Goal: Task Accomplishment & Management: Manage account settings

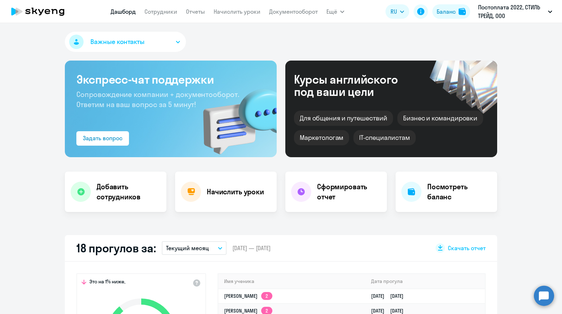
select select "30"
click at [161, 10] on link "Сотрудники" at bounding box center [160, 11] width 33 height 7
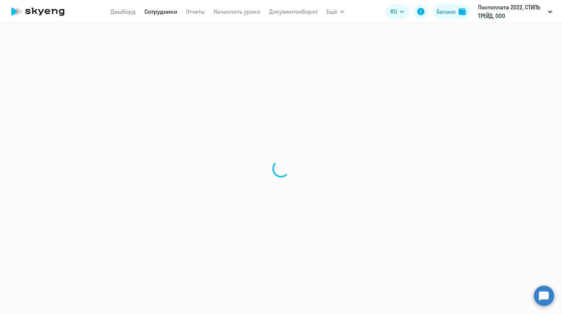
select select "30"
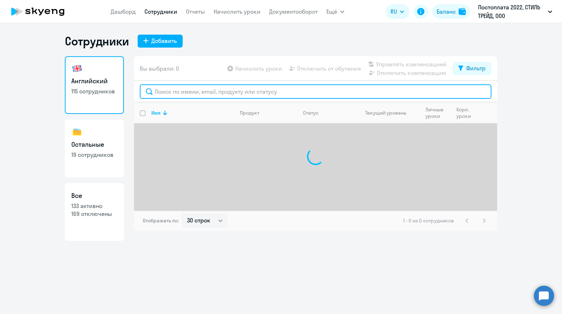
click at [237, 95] on input "text" at bounding box center [316, 91] width 352 height 14
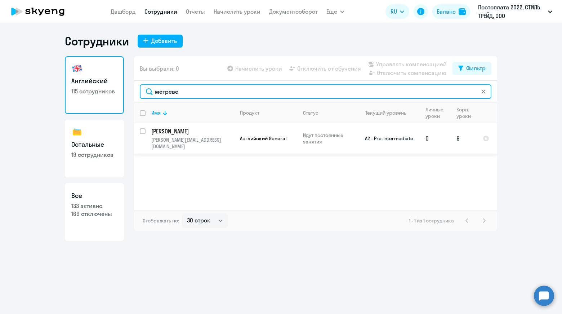
type input "метреве"
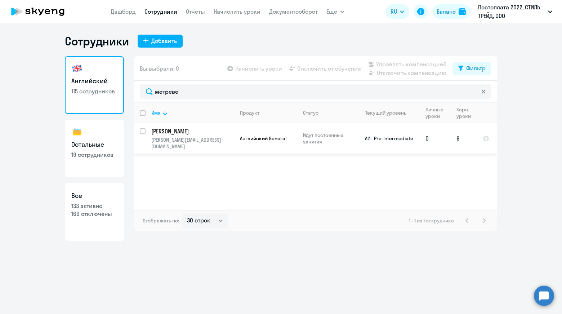
click at [144, 130] on input "select row 21670336" at bounding box center [147, 135] width 14 height 14
checkbox input "true"
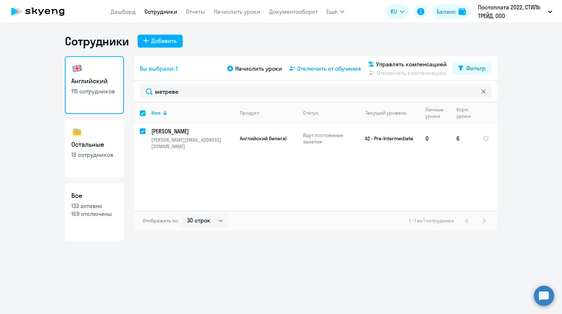
click at [321, 70] on span "Отключить от обучения" at bounding box center [329, 68] width 64 height 9
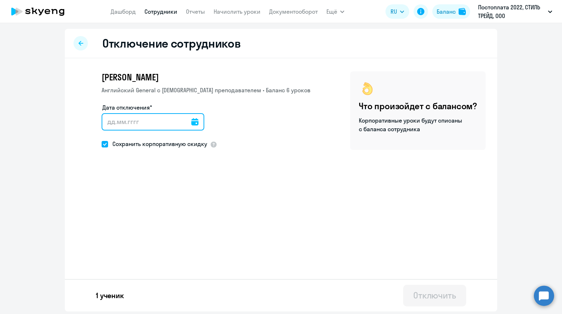
click at [196, 124] on input "Дата отключения*" at bounding box center [153, 121] width 103 height 17
click at [192, 123] on icon at bounding box center [194, 121] width 7 height 7
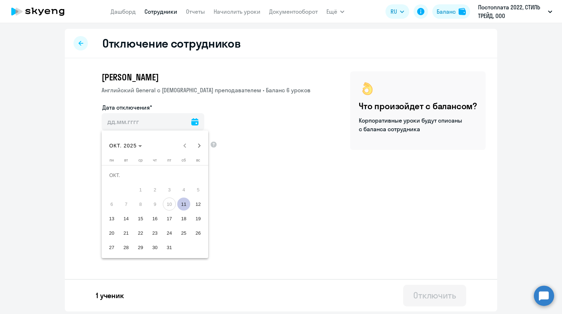
click at [183, 206] on span "11" at bounding box center [183, 203] width 13 height 13
type input "[DATE]"
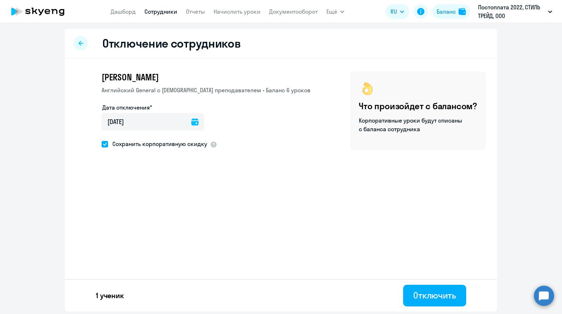
click at [105, 145] on span at bounding box center [105, 144] width 6 height 6
click at [102, 144] on input "Сохранить корпоративную скидку" at bounding box center [101, 144] width 0 height 0
checkbox input "false"
click at [451, 293] on div "Отключить" at bounding box center [434, 295] width 43 height 12
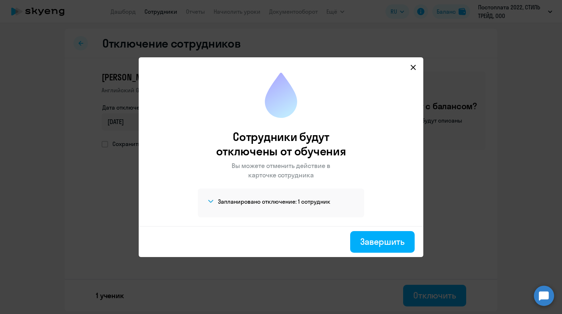
click at [412, 67] on icon at bounding box center [413, 66] width 5 height 5
select select "30"
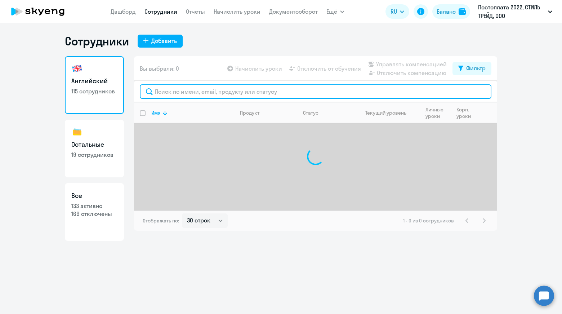
click at [263, 93] on input "text" at bounding box center [316, 91] width 352 height 14
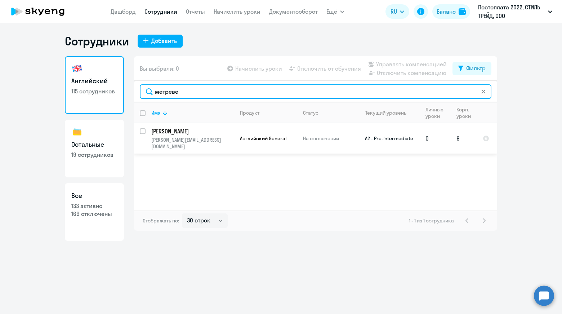
type input "метреве"
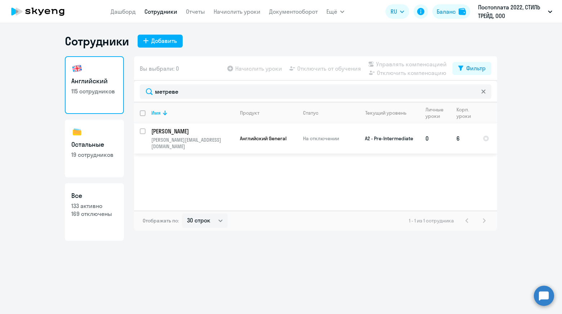
click at [196, 131] on p "[PERSON_NAME]" at bounding box center [191, 131] width 81 height 8
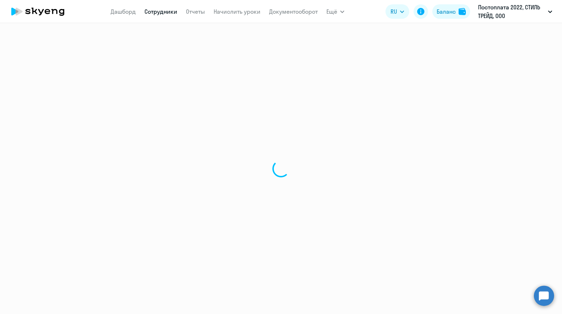
select select "english"
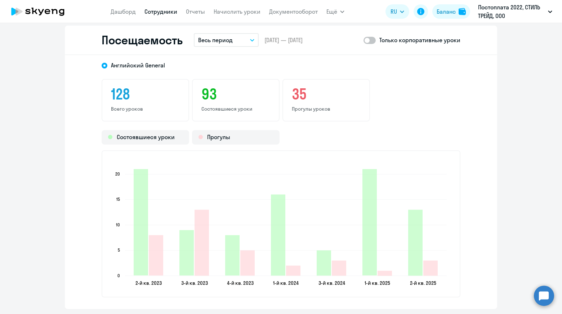
scroll to position [936, 0]
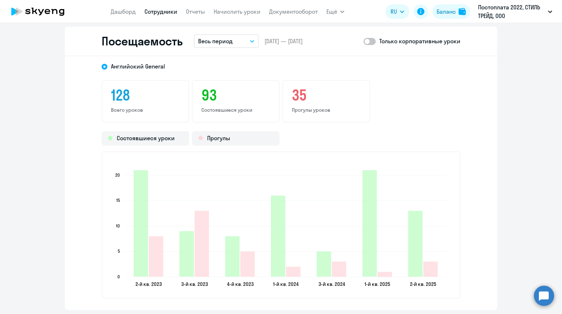
click at [219, 44] on p "Весь период" at bounding box center [215, 41] width 35 height 9
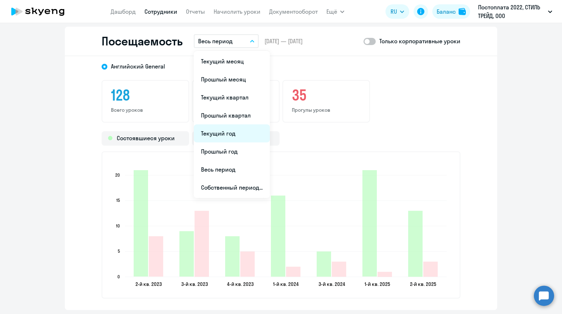
click at [233, 136] on li "Текущий год" at bounding box center [232, 133] width 76 height 18
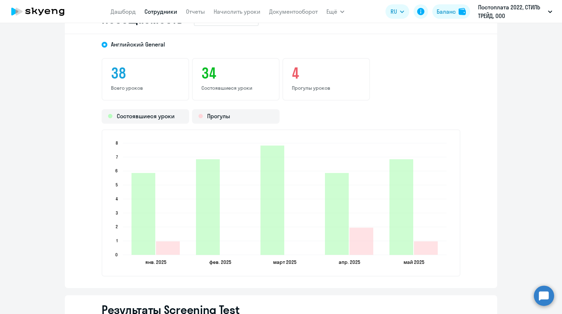
scroll to position [1008, 0]
